Goal: Check status: Check status

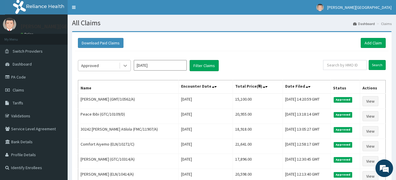
click at [123, 64] on icon at bounding box center [125, 66] width 6 height 6
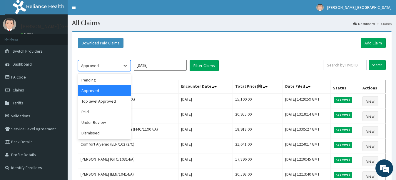
click at [101, 91] on div "Approved" at bounding box center [104, 90] width 53 height 11
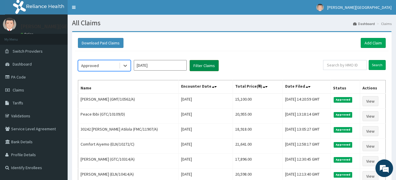
click at [202, 64] on button "Filter Claims" at bounding box center [204, 65] width 29 height 11
click at [200, 66] on button "Filter Claims" at bounding box center [204, 65] width 29 height 11
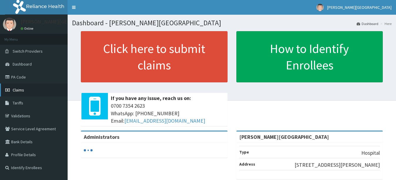
click at [21, 86] on link "Claims" at bounding box center [34, 89] width 68 height 13
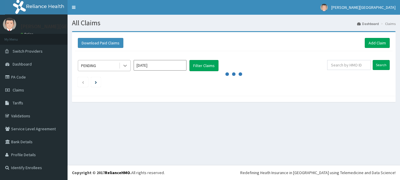
click at [124, 66] on icon at bounding box center [125, 66] width 6 height 6
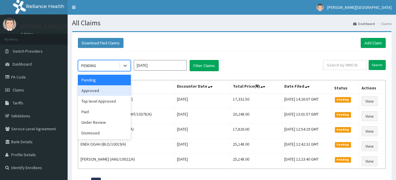
click at [98, 91] on div "Approved" at bounding box center [104, 90] width 53 height 11
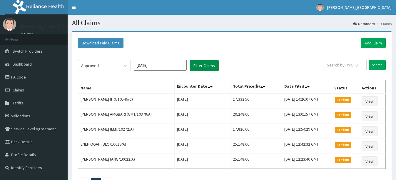
click at [200, 63] on button "Filter Claims" at bounding box center [204, 65] width 29 height 11
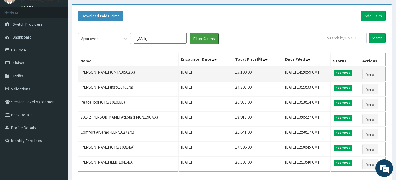
scroll to position [29, 0]
